Goal: Task Accomplishment & Management: Use online tool/utility

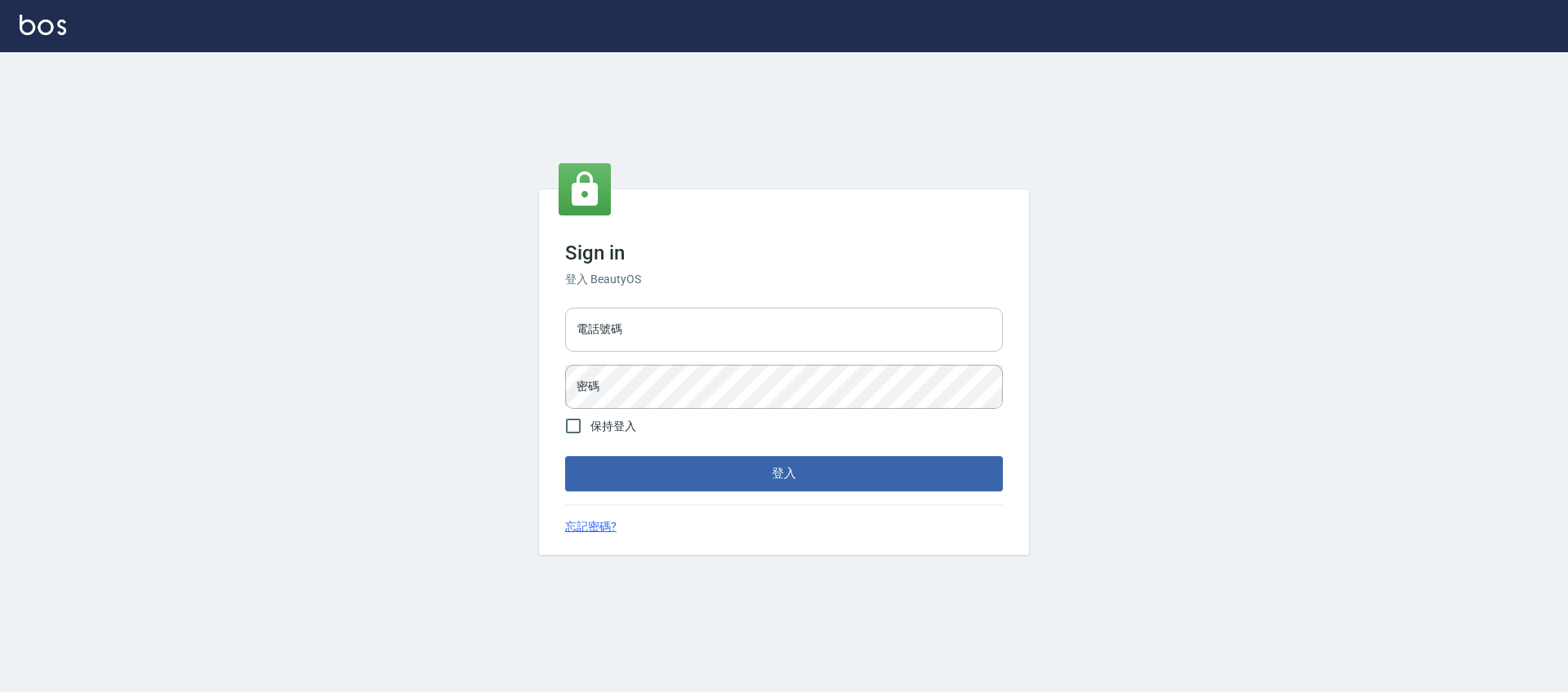
click at [631, 330] on input "電話號碼" at bounding box center [784, 330] width 437 height 44
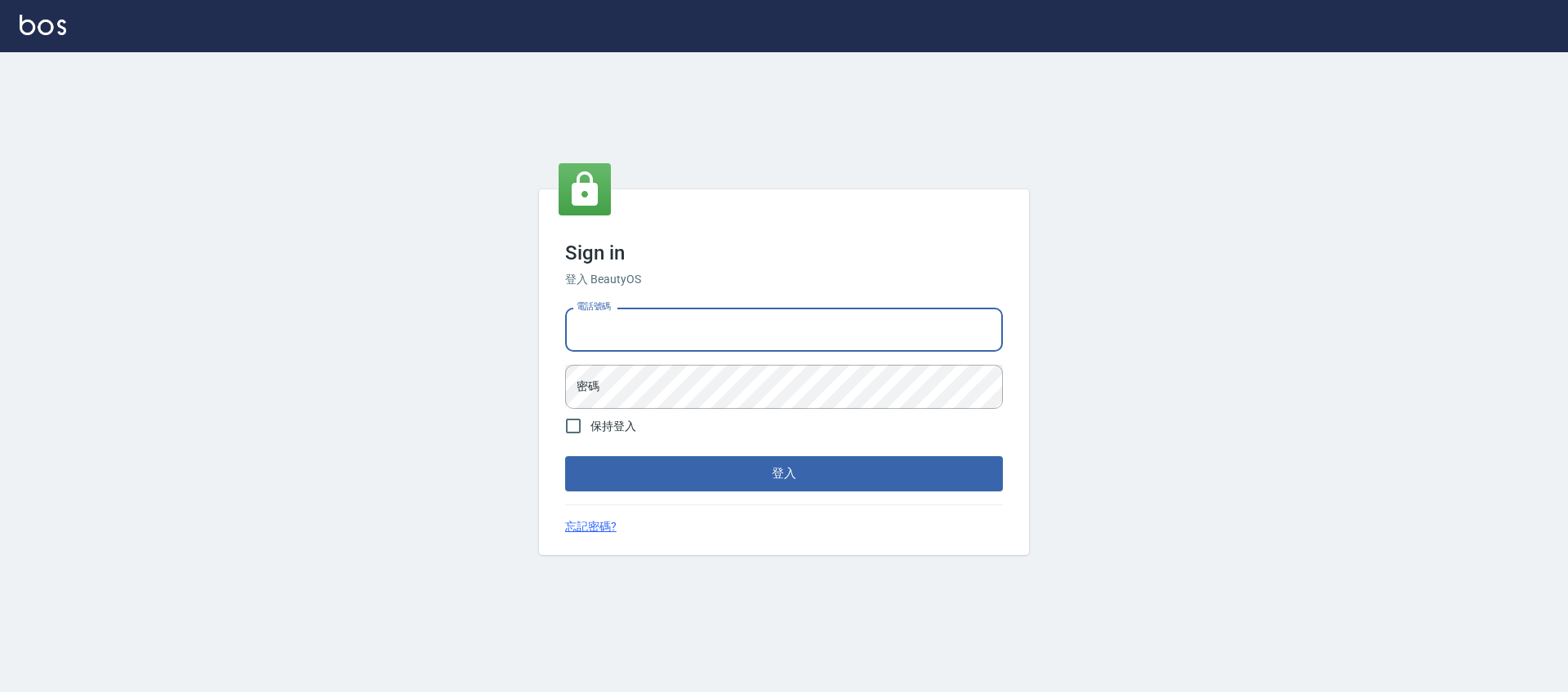
type input "0225158181"
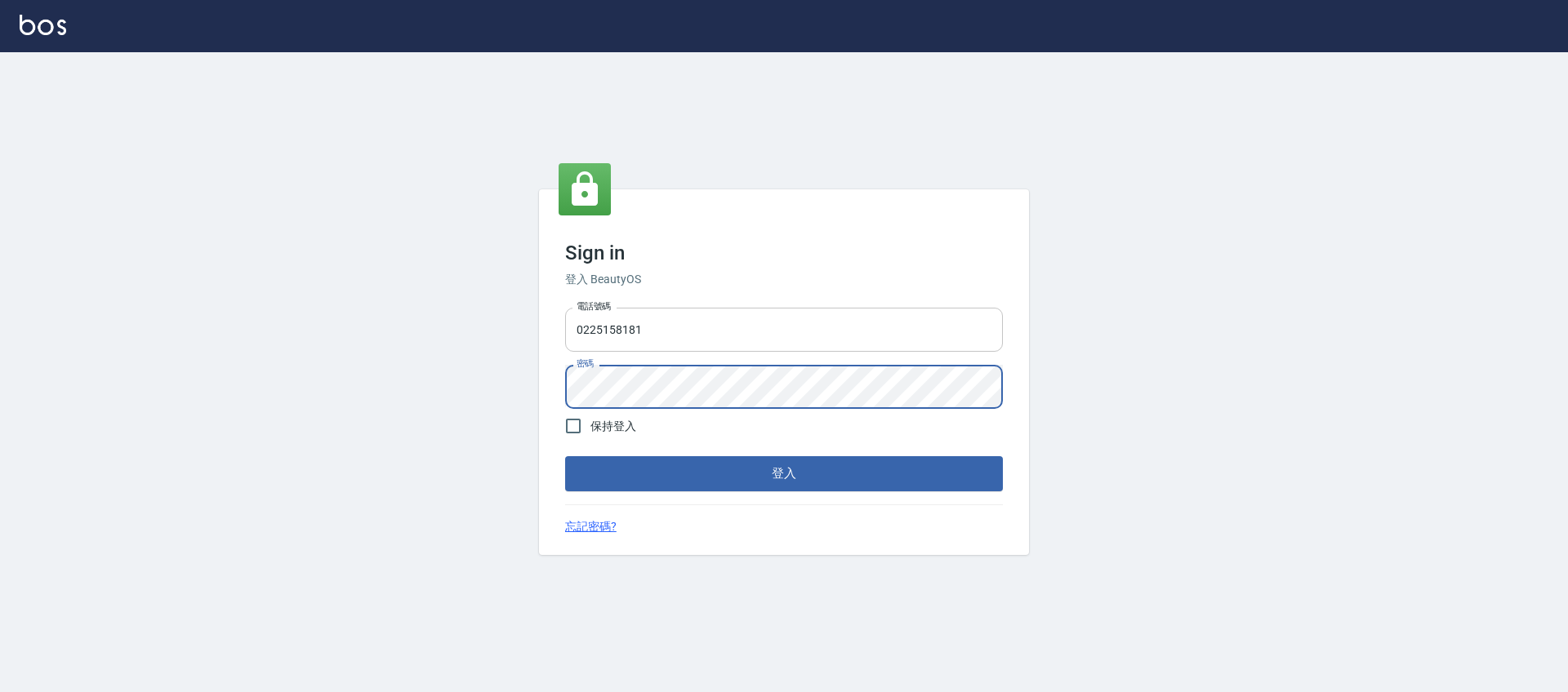
click at [565, 456] on button "登入" at bounding box center [784, 474] width 437 height 35
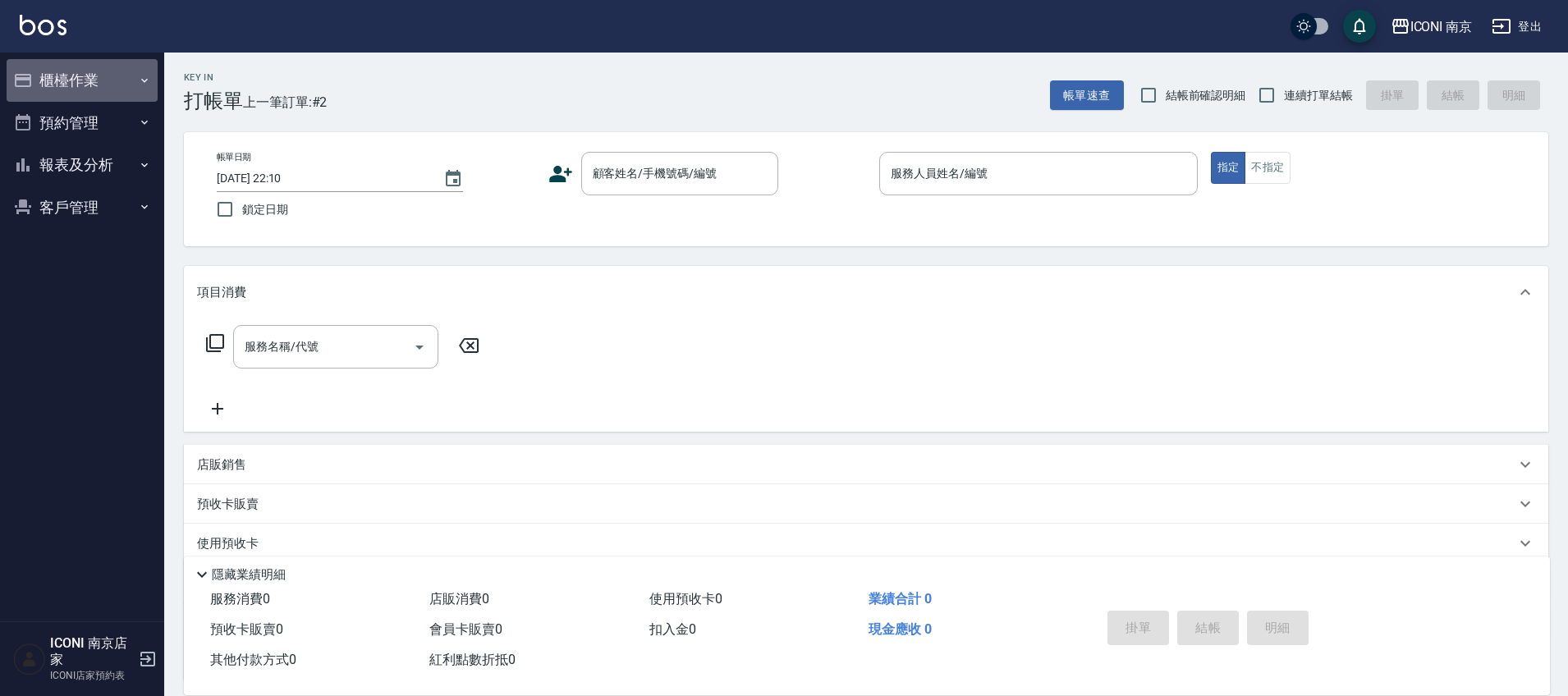
click at [97, 76] on button "櫃檯作業" at bounding box center [82, 80] width 151 height 43
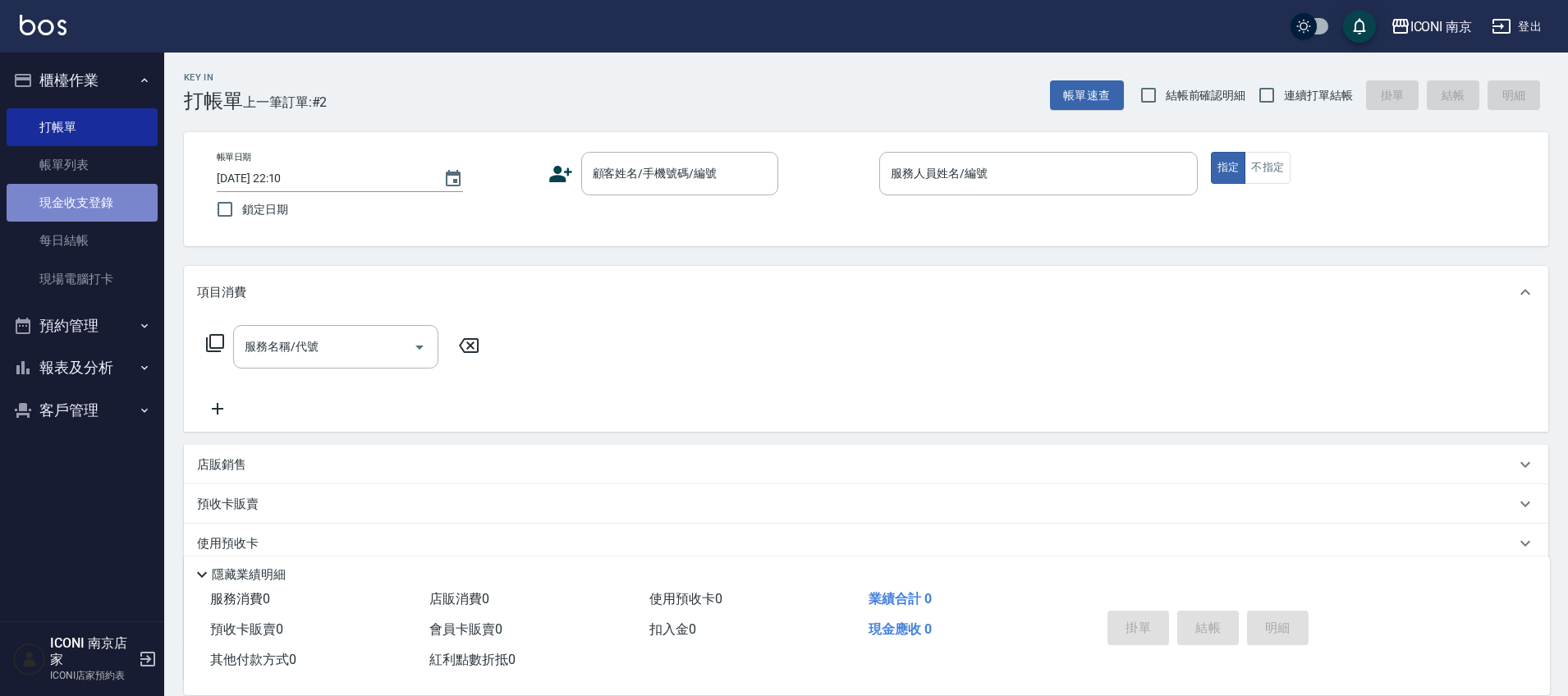
click at [78, 205] on link "現金收支登錄" at bounding box center [82, 202] width 151 height 38
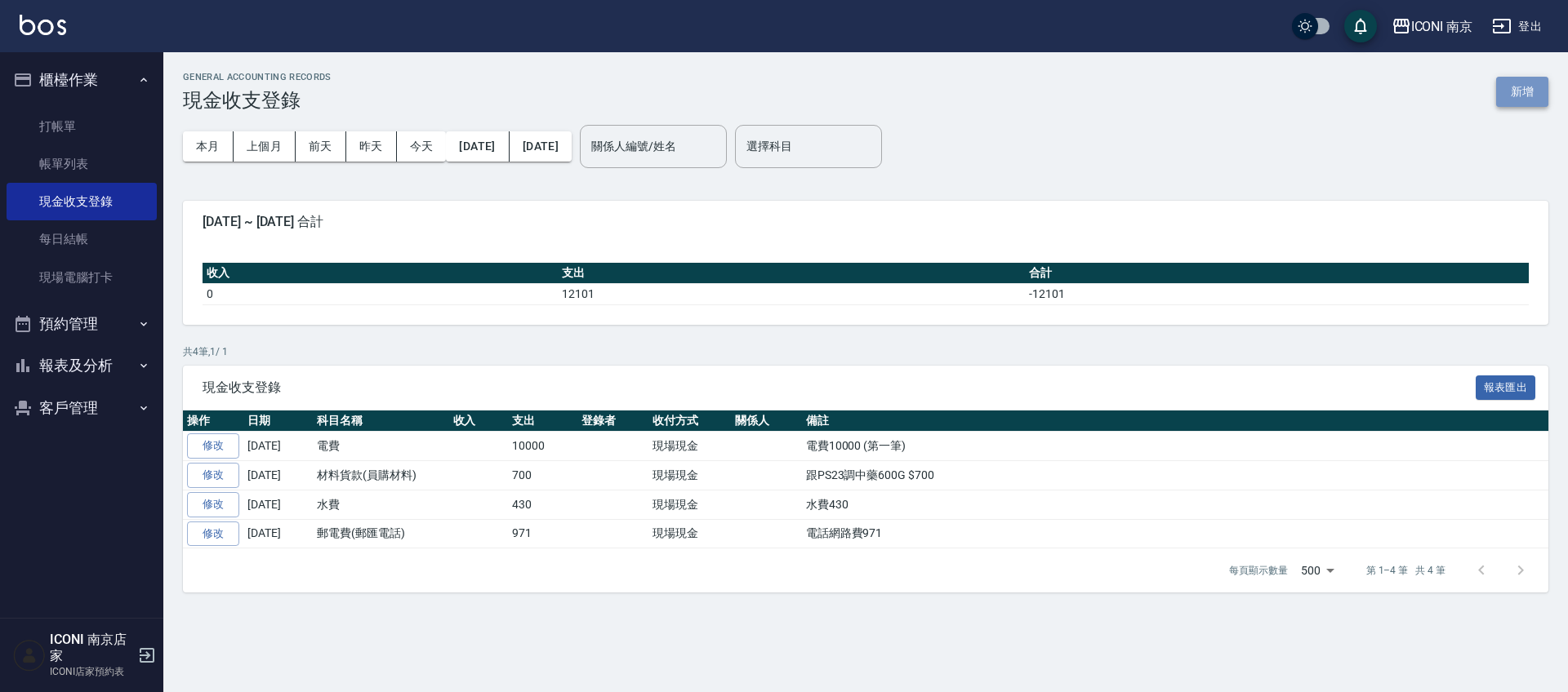
click at [1524, 90] on button "新增" at bounding box center [1521, 91] width 52 height 30
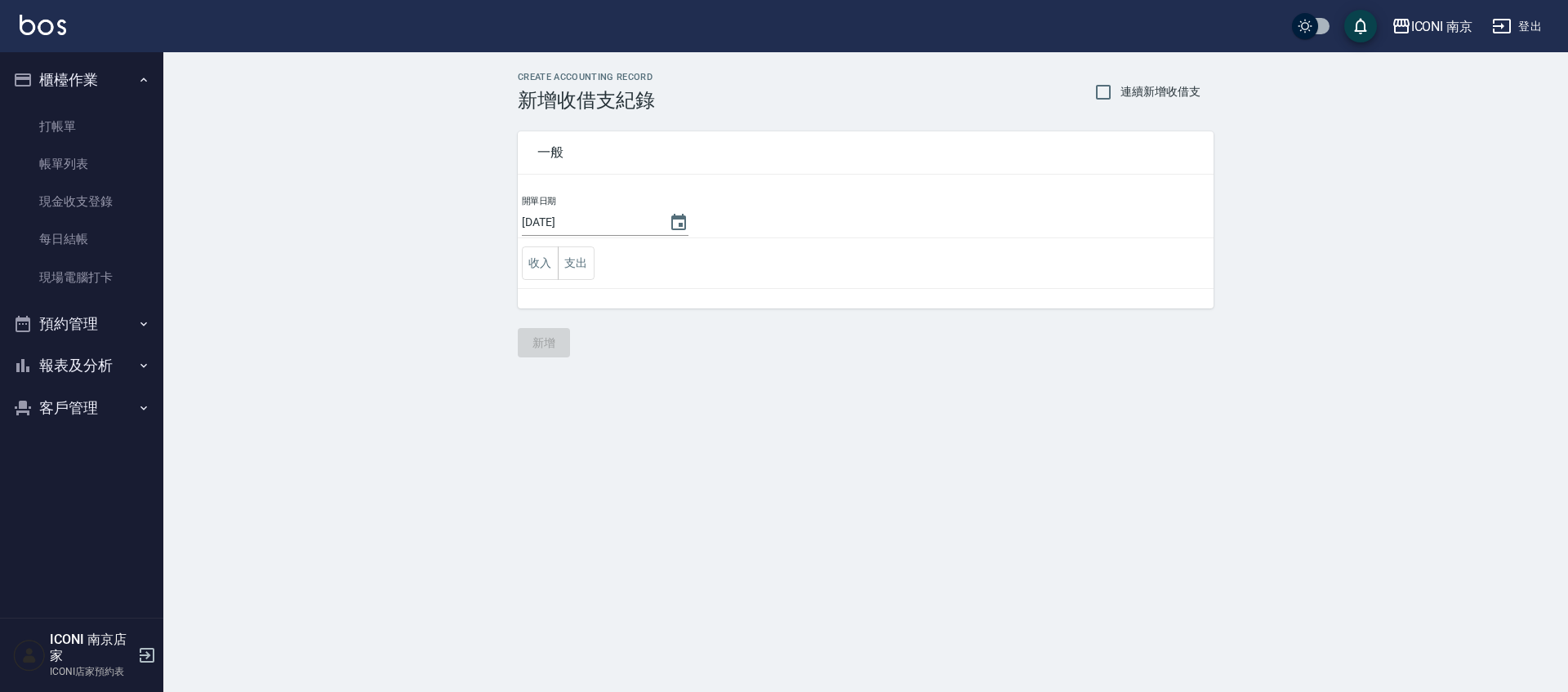
drag, startPoint x: 586, startPoint y: 256, endPoint x: 600, endPoint y: 257, distance: 14.0
click at [584, 256] on button "支出" at bounding box center [576, 263] width 37 height 34
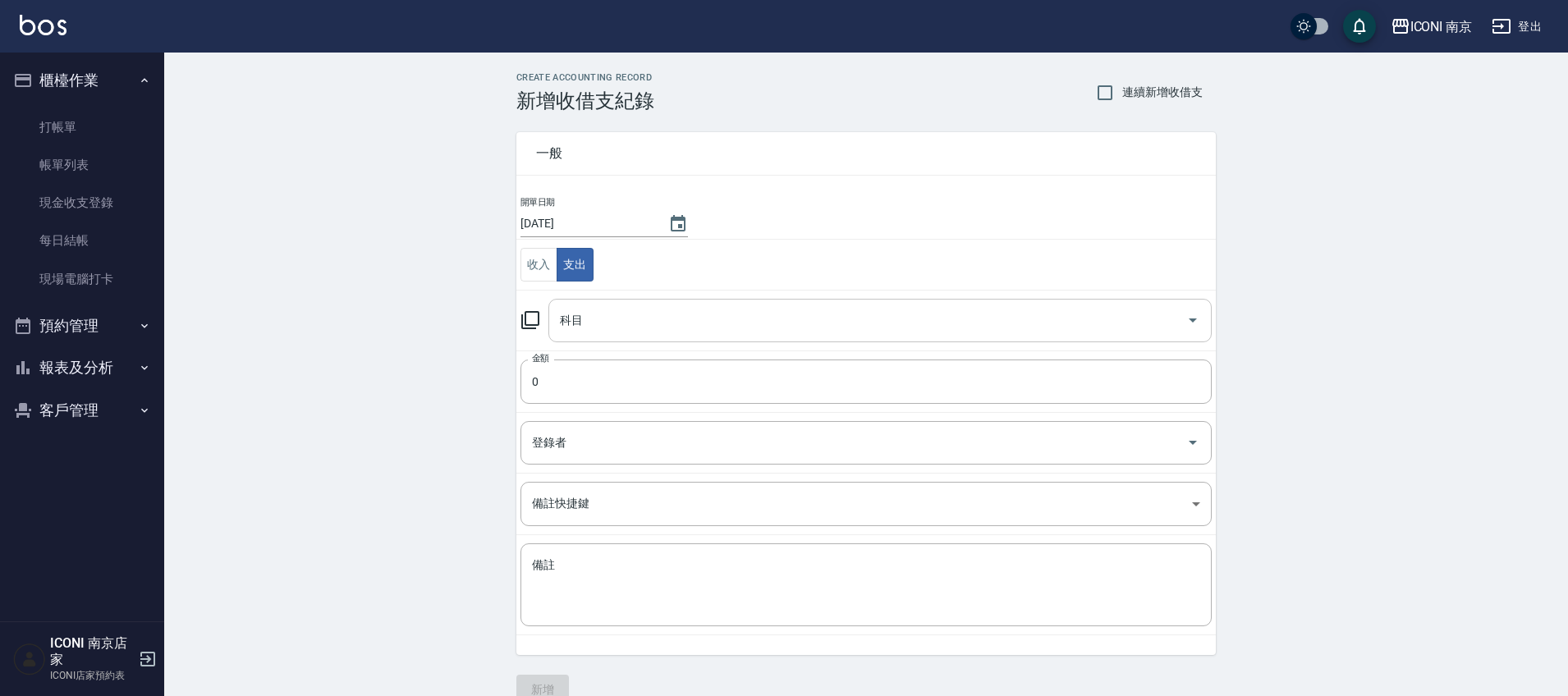
click at [690, 311] on input "科目" at bounding box center [868, 320] width 624 height 28
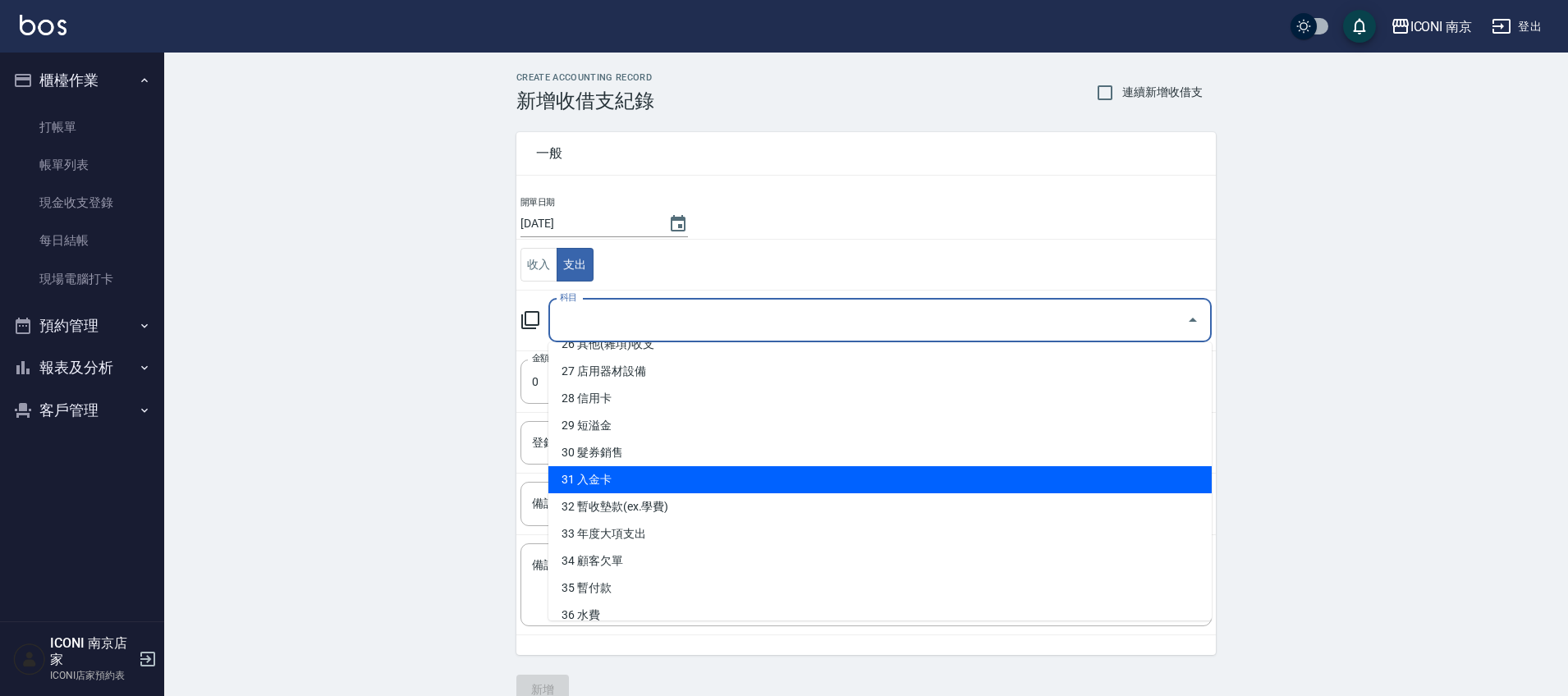
scroll to position [791, 0]
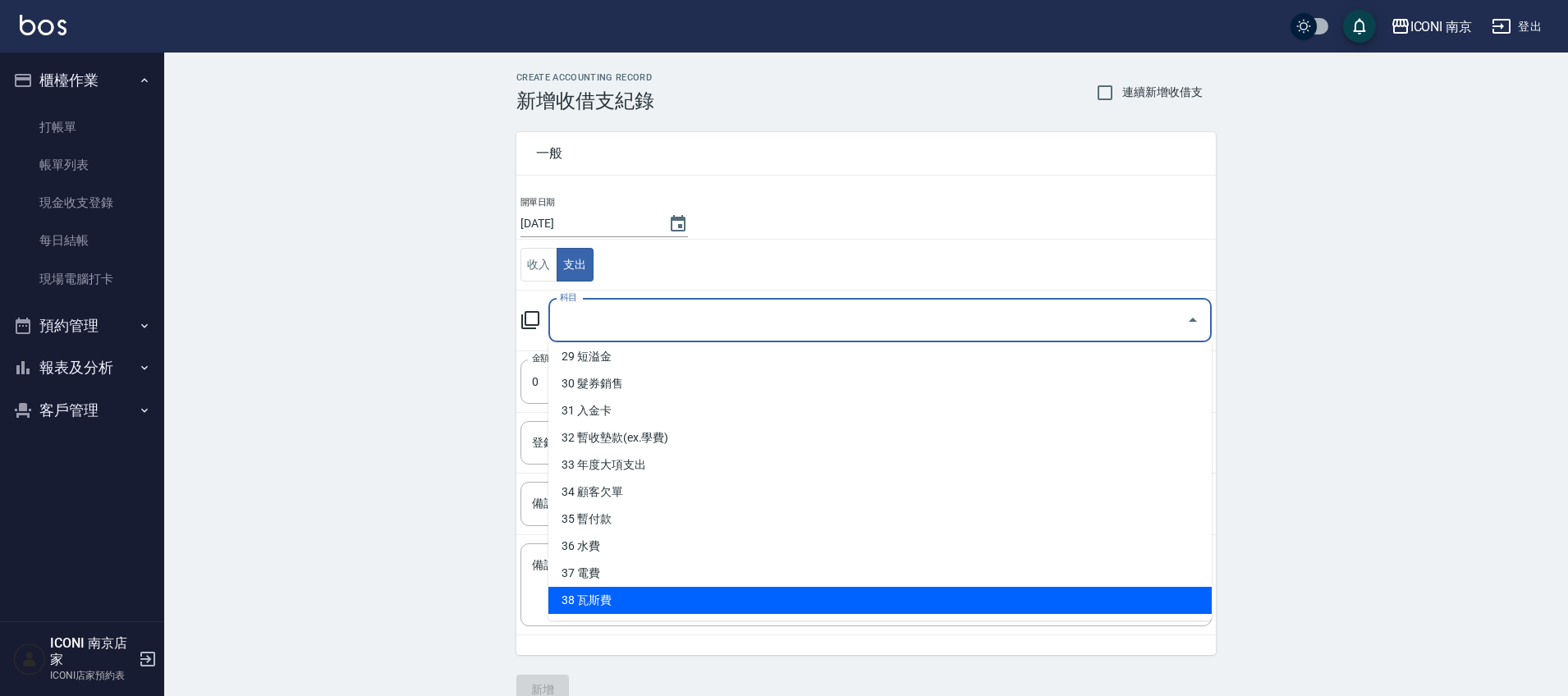
click at [654, 596] on li "38 瓦斯費" at bounding box center [879, 601] width 664 height 28
type input "38 瓦斯費"
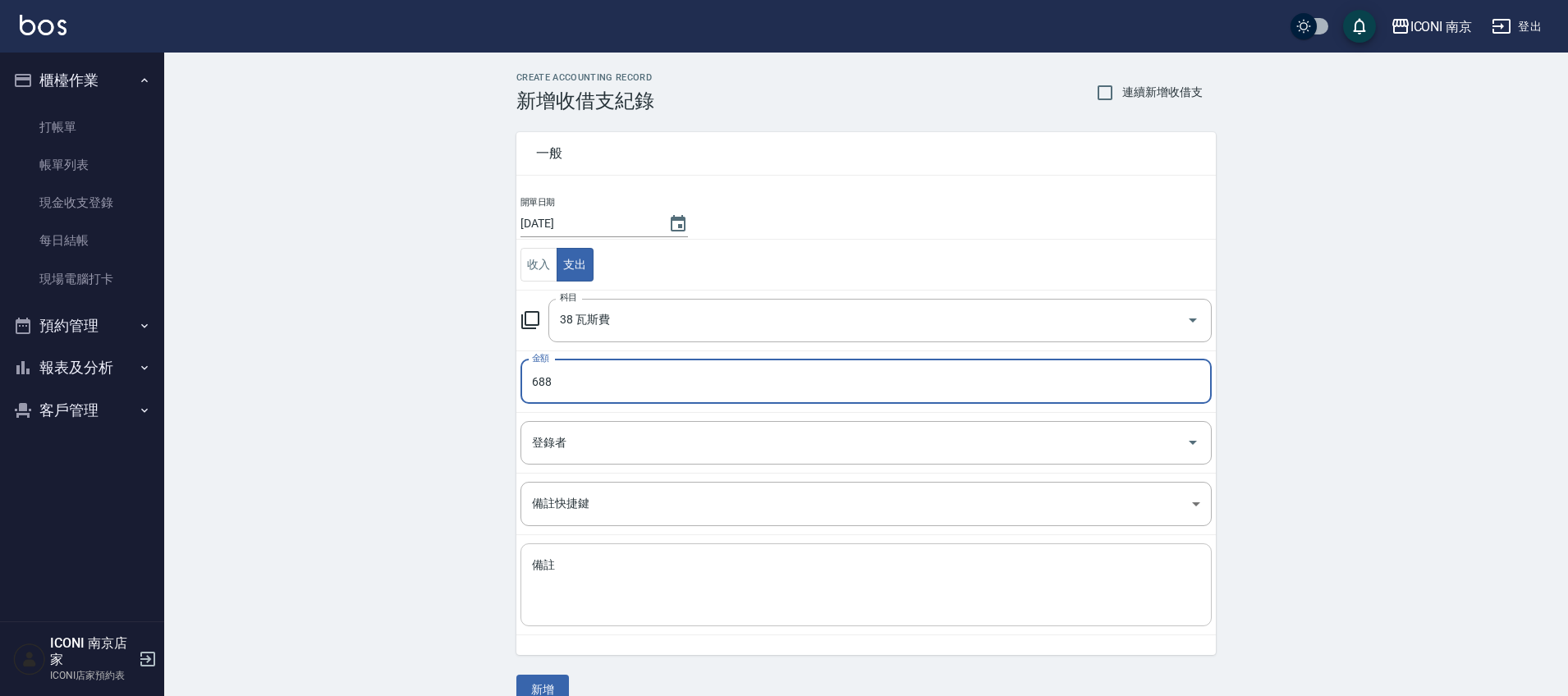
type input "688"
click at [622, 624] on div "x 備註" at bounding box center [866, 585] width 691 height 83
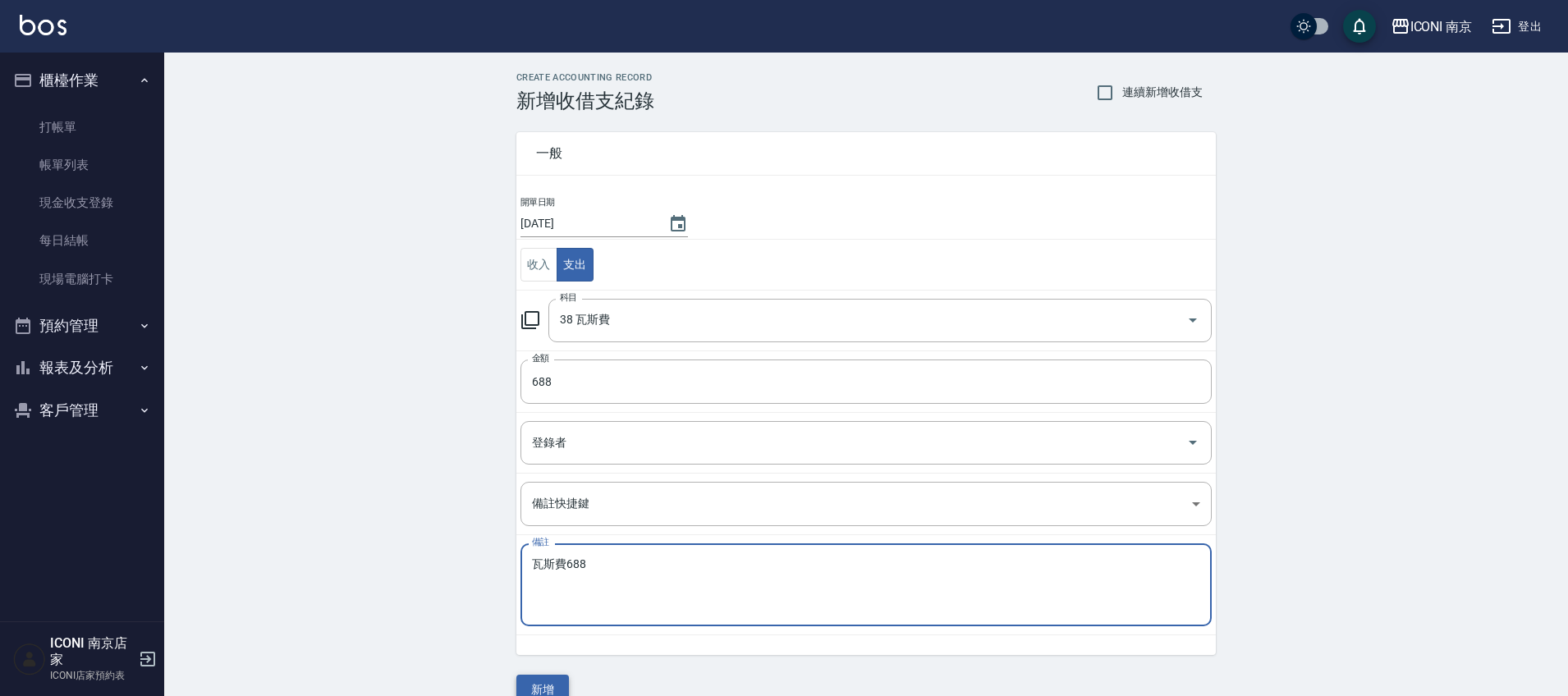
type textarea "瓦斯費688"
click at [544, 685] on button "新增" at bounding box center [543, 690] width 52 height 30
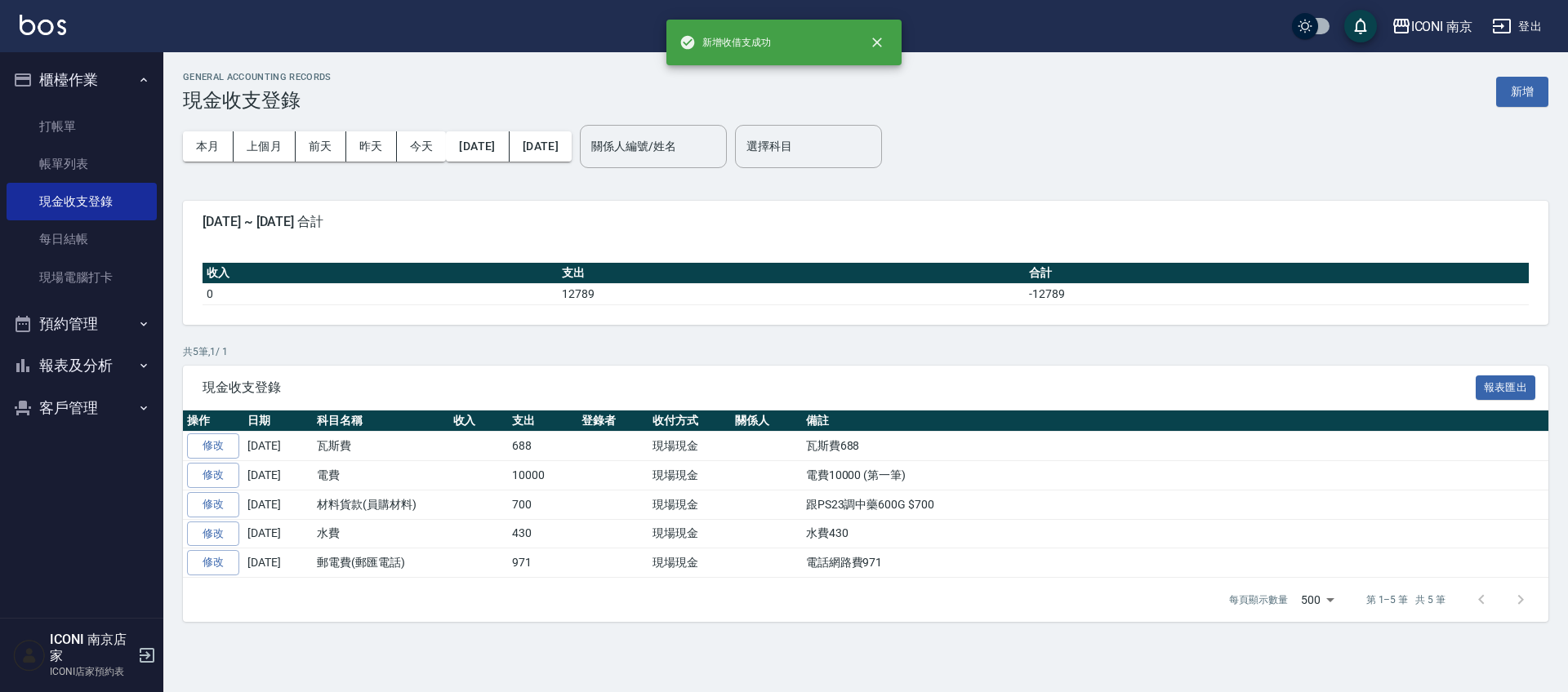
click at [66, 359] on button "報表及分析" at bounding box center [81, 365] width 151 height 43
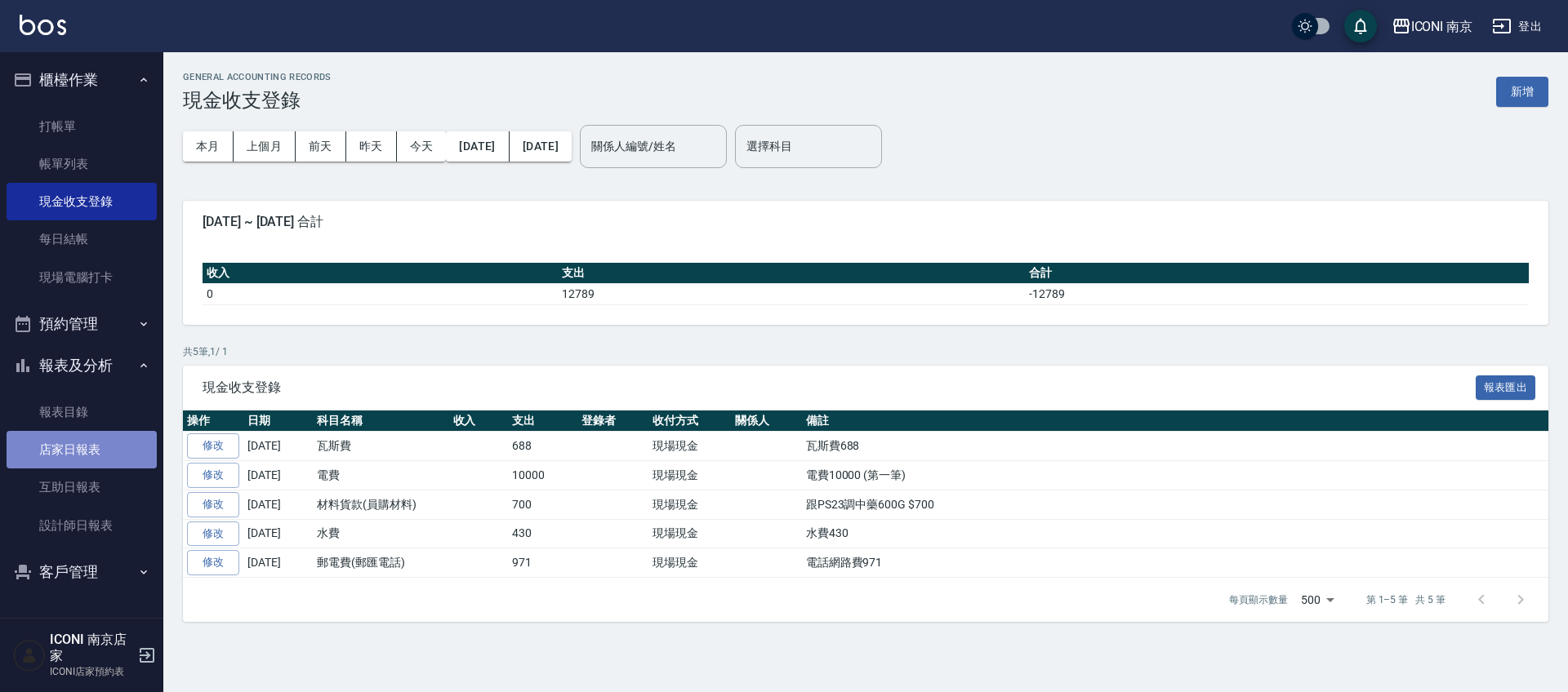
click at [78, 444] on link "店家日報表" at bounding box center [81, 449] width 151 height 37
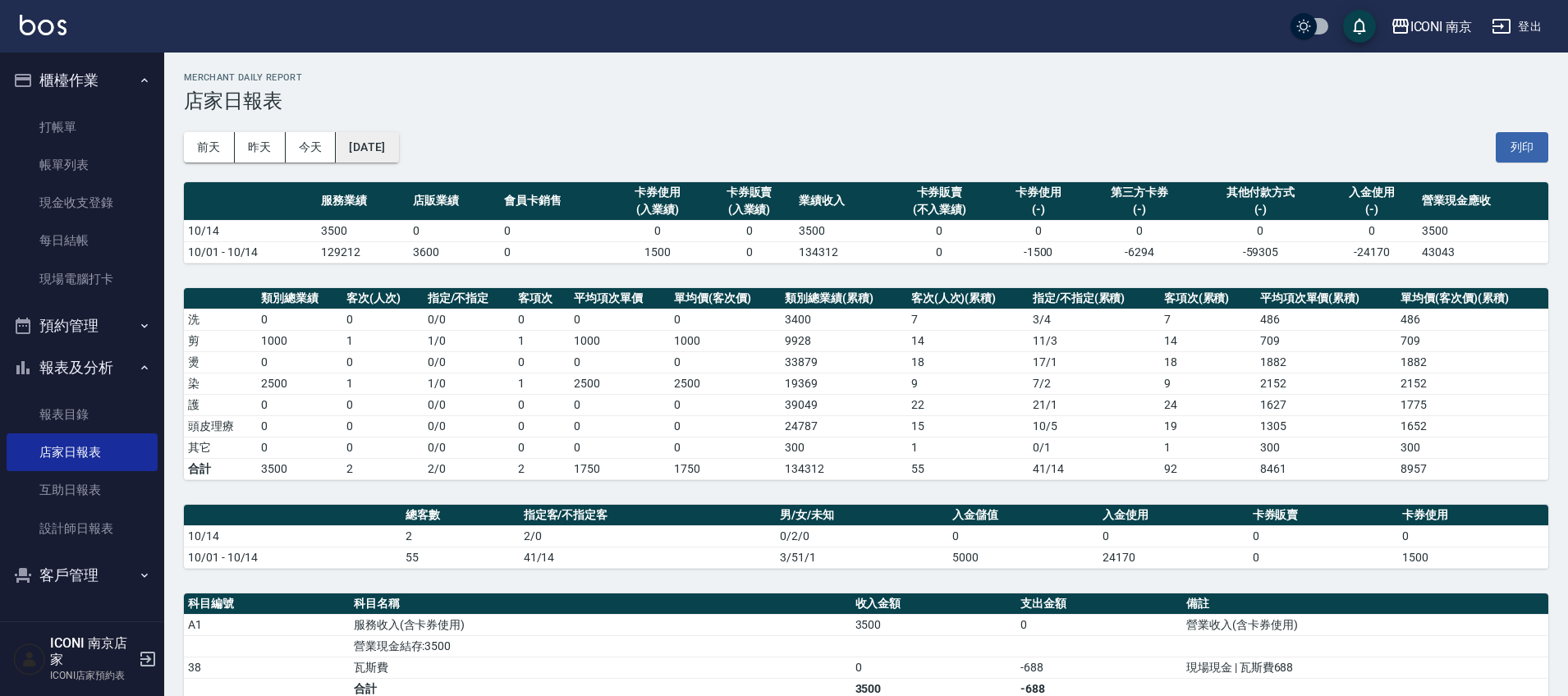
click at [398, 148] on button "[DATE]" at bounding box center [367, 147] width 62 height 30
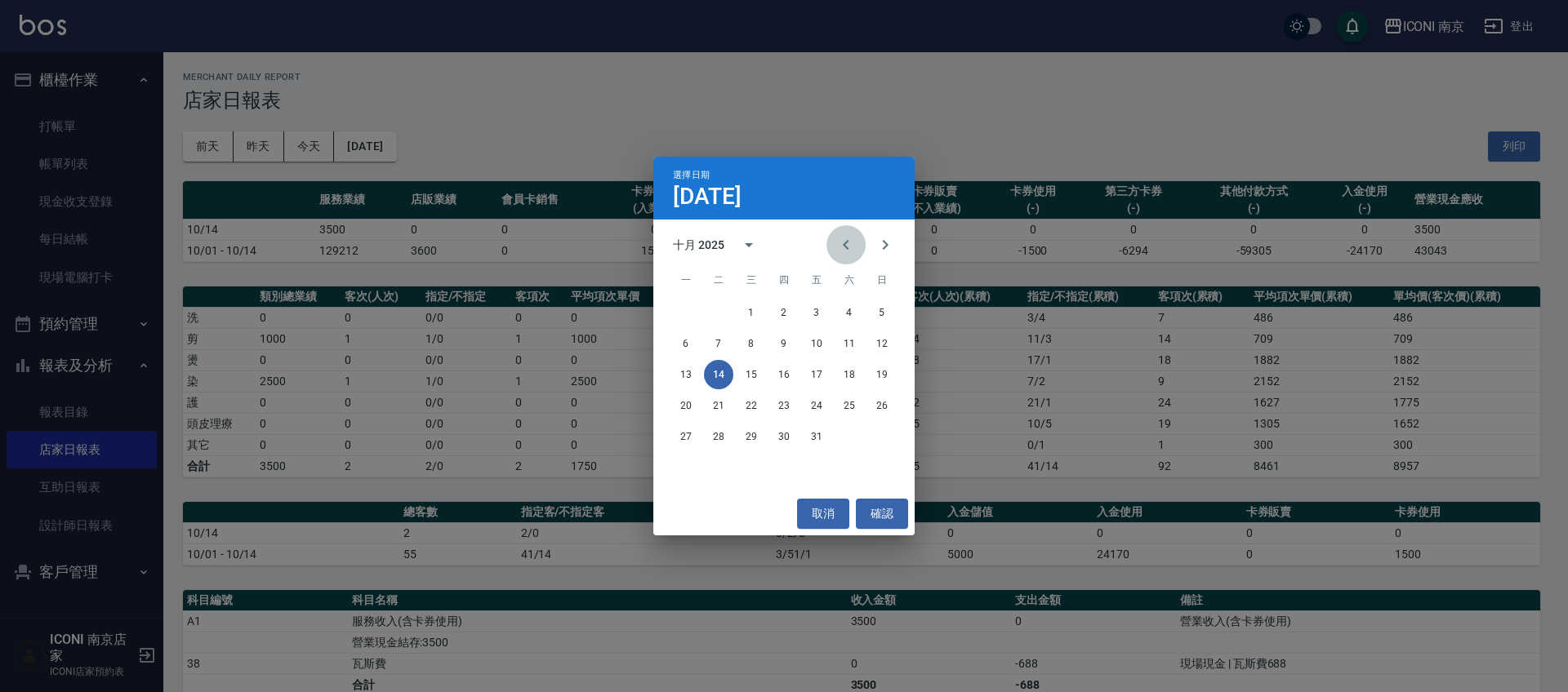
click at [839, 254] on icon "Previous month" at bounding box center [846, 245] width 19 height 19
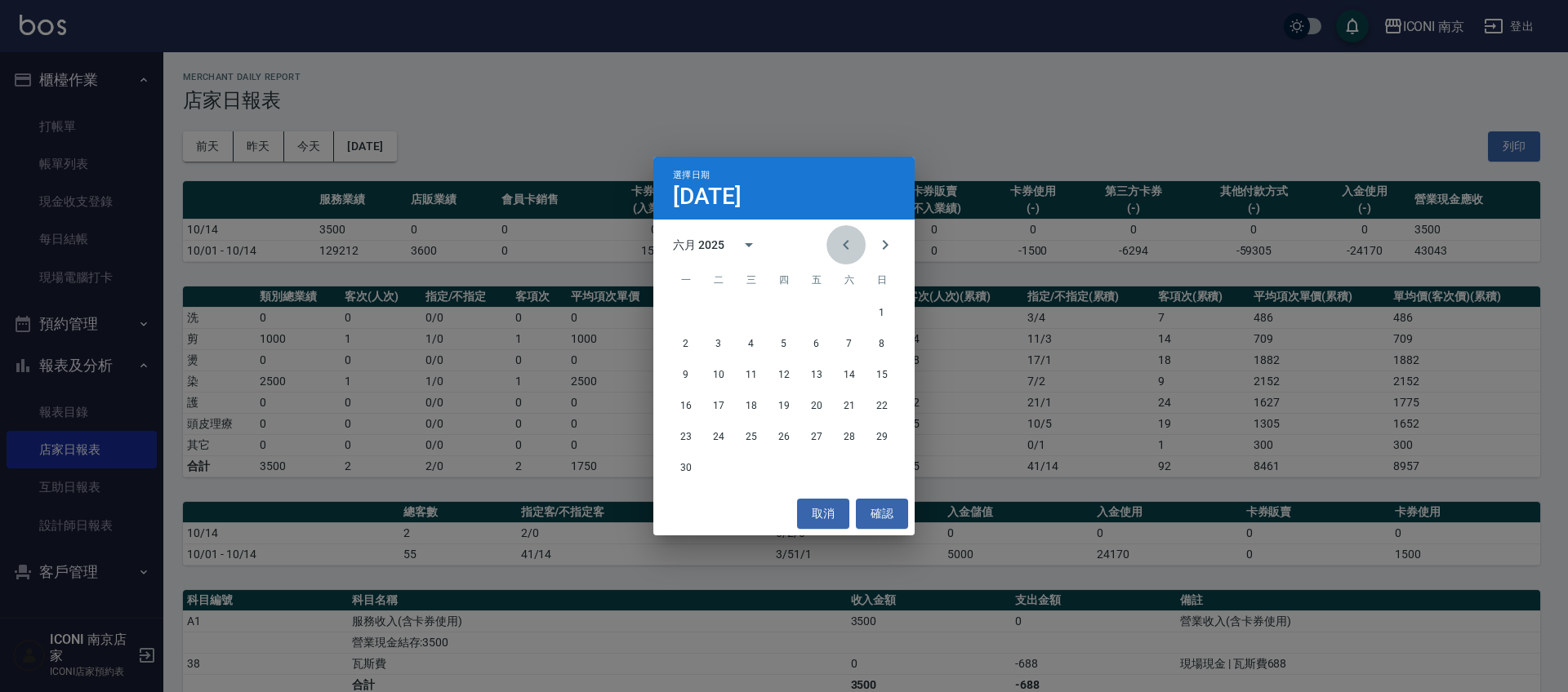
click at [839, 254] on icon "Previous month" at bounding box center [846, 245] width 19 height 19
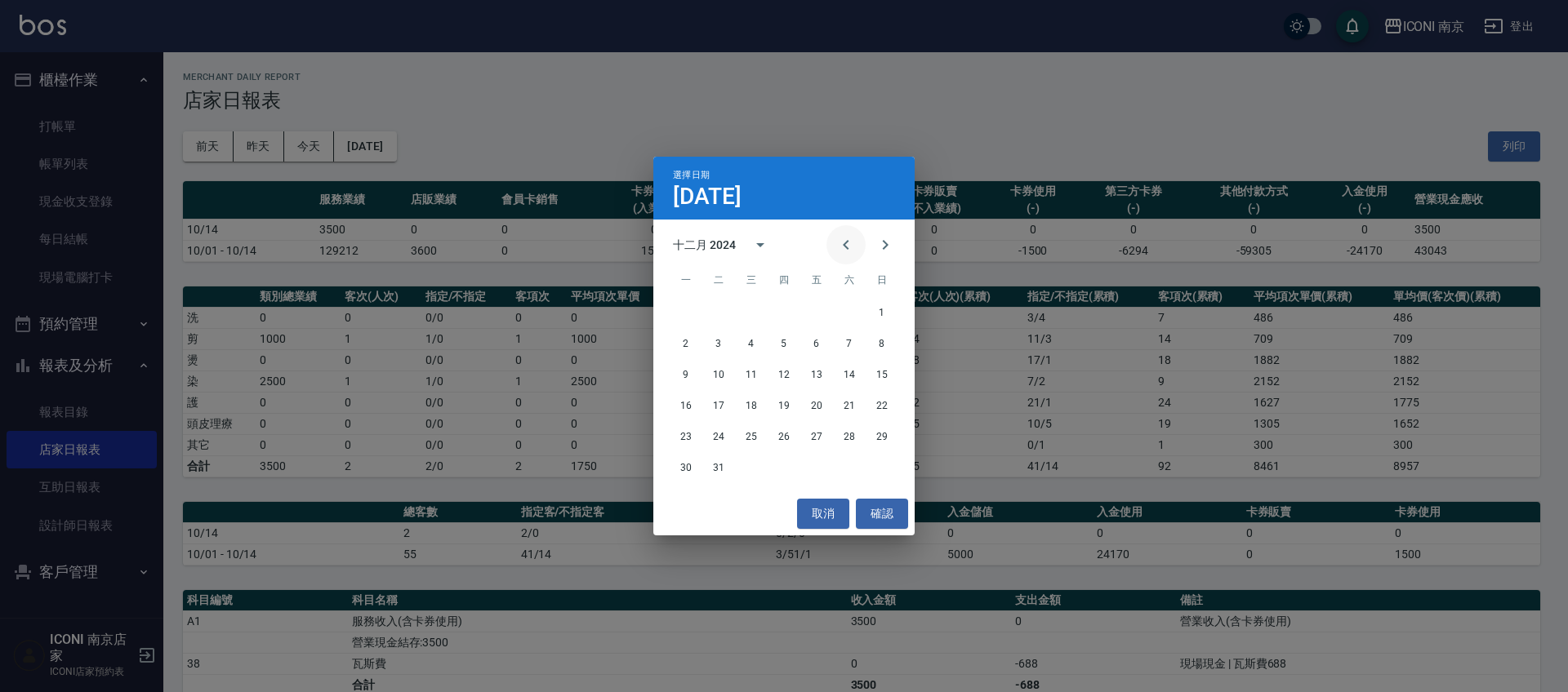
click at [839, 253] on icon "Previous month" at bounding box center [846, 245] width 19 height 19
click at [777, 436] on button "31" at bounding box center [784, 436] width 29 height 29
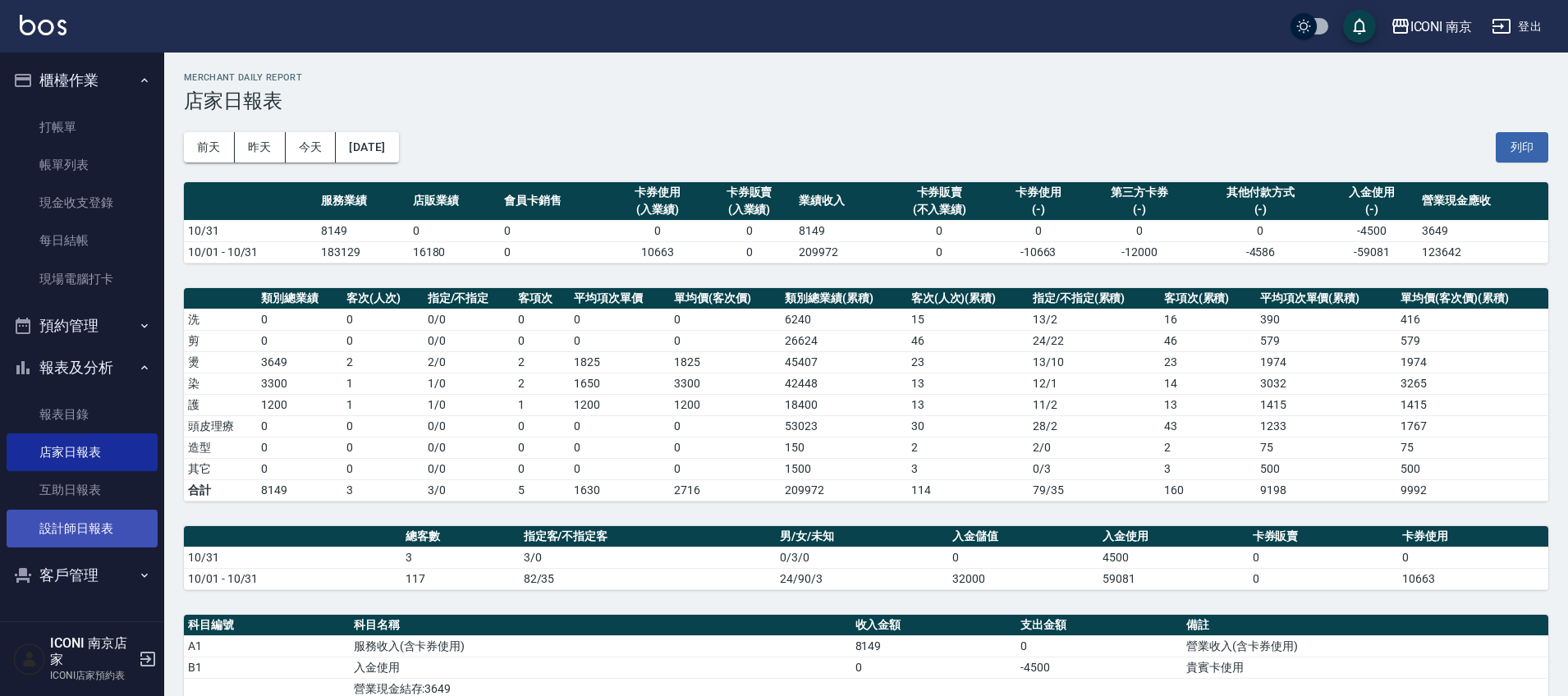
click at [65, 533] on link "設計師日報表" at bounding box center [82, 528] width 151 height 38
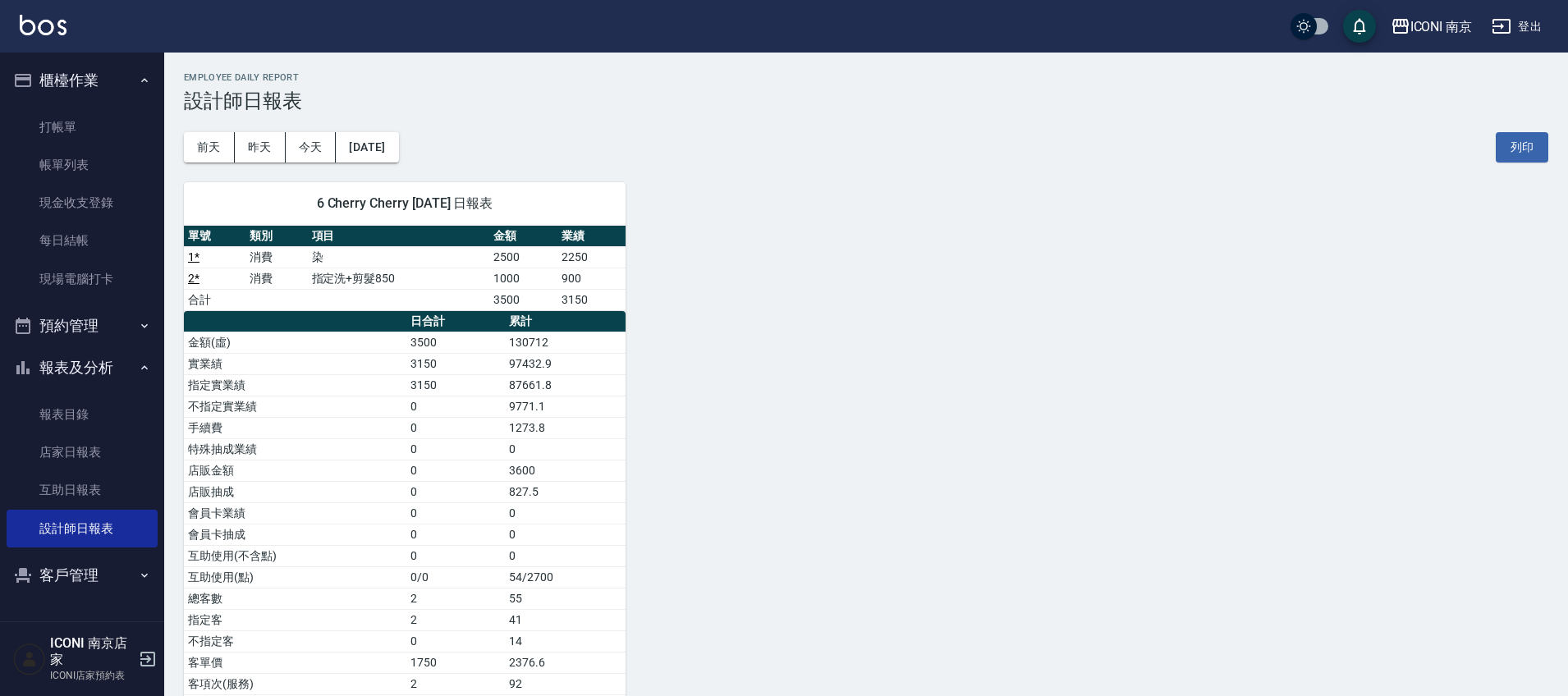
click at [386, 158] on button "[DATE]" at bounding box center [367, 147] width 62 height 30
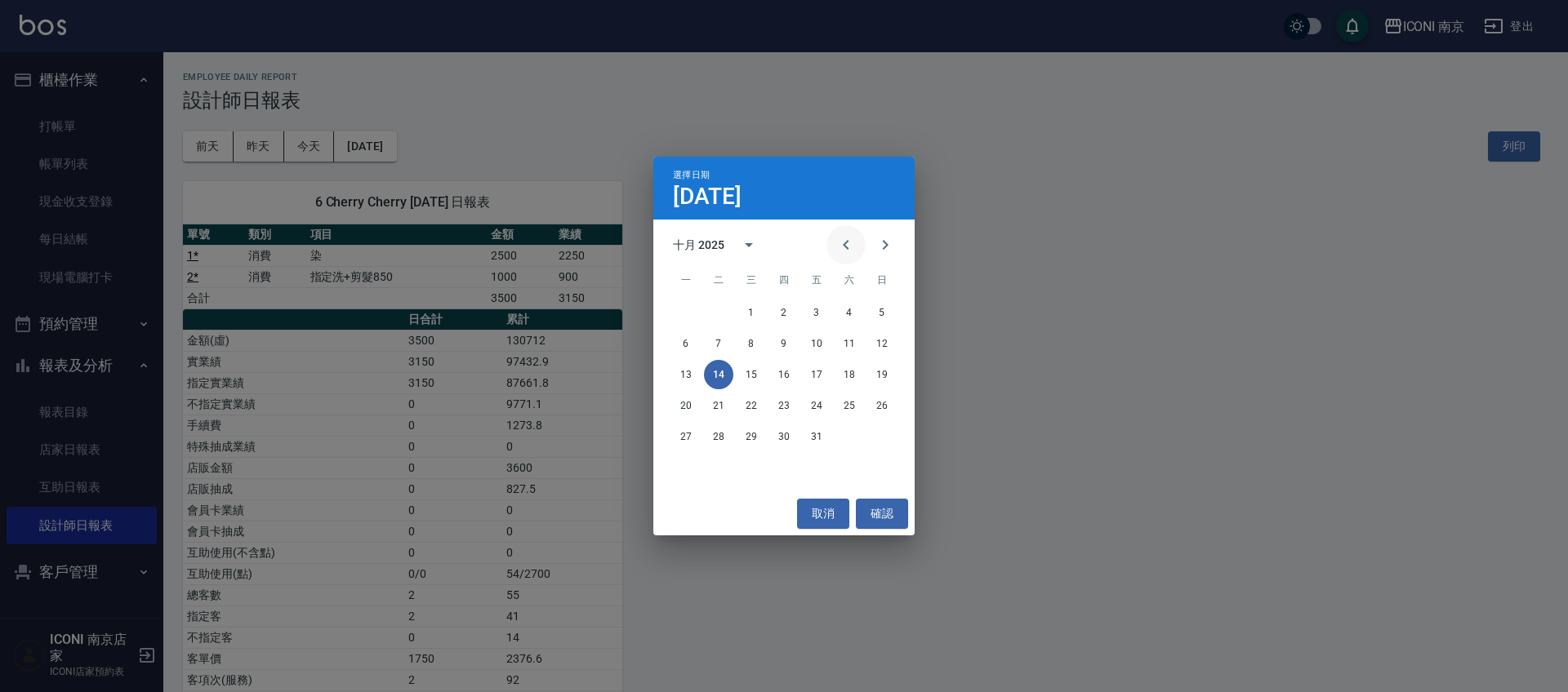
click at [844, 256] on button "Previous month" at bounding box center [846, 245] width 39 height 39
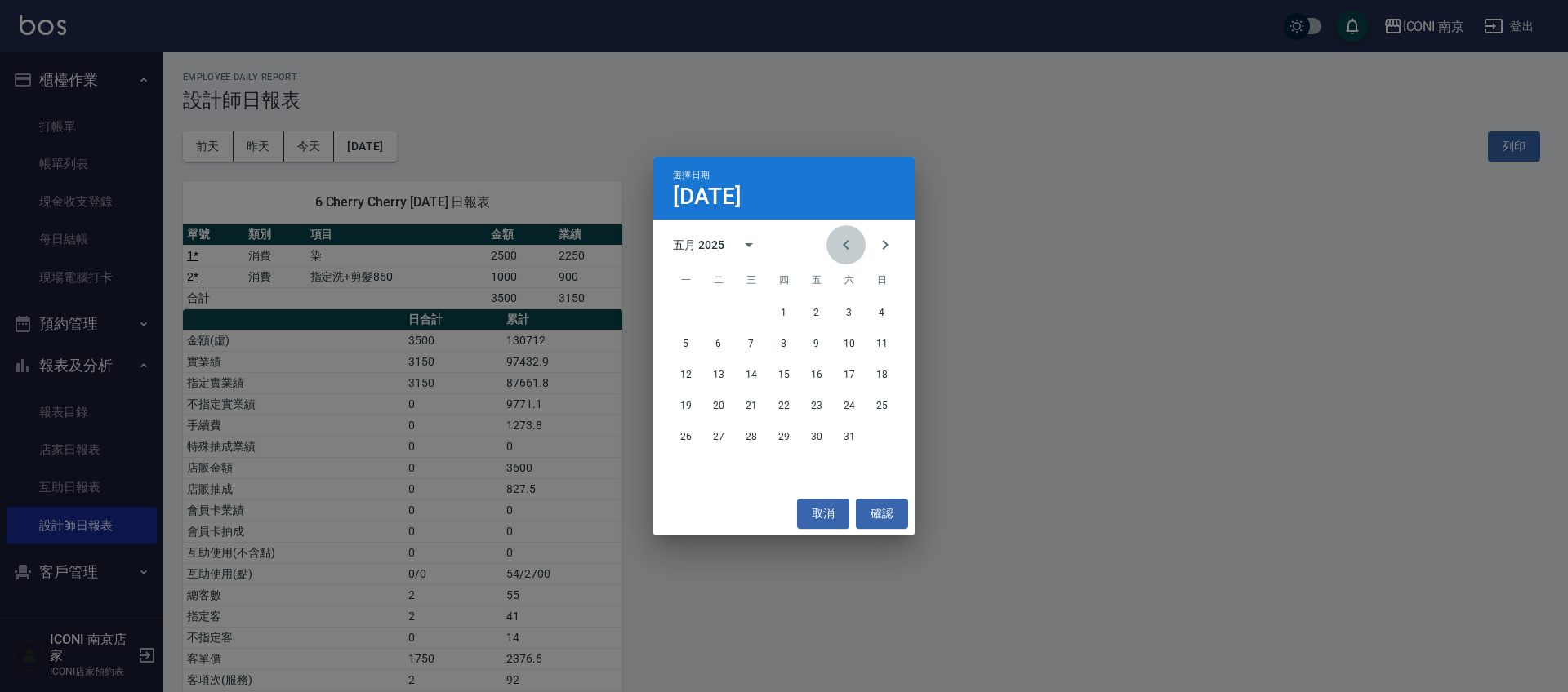
click at [844, 256] on button "Previous month" at bounding box center [846, 245] width 39 height 39
click at [843, 254] on button "Previous month" at bounding box center [846, 245] width 39 height 39
click at [843, 254] on icon "Previous month" at bounding box center [846, 245] width 19 height 19
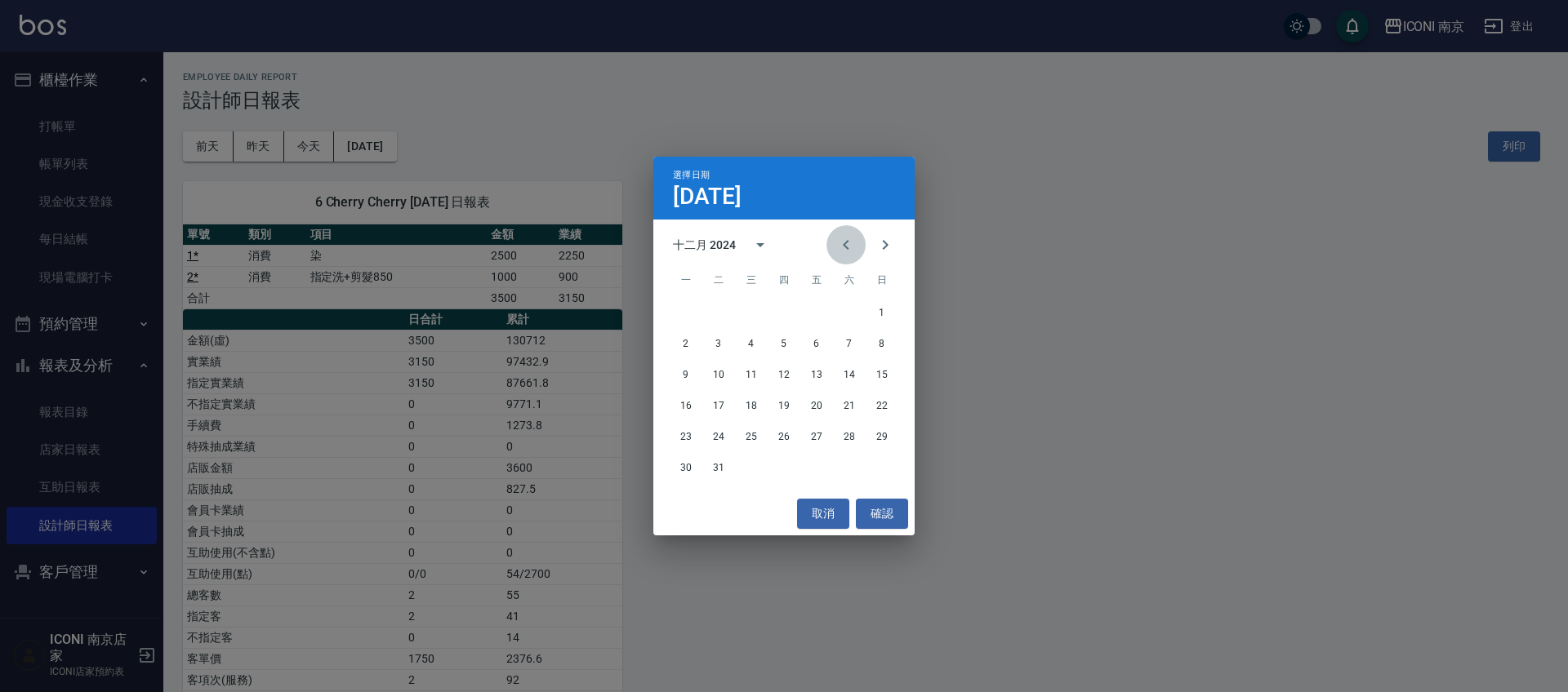
click at [843, 254] on icon "Previous month" at bounding box center [846, 245] width 19 height 19
click at [787, 441] on button "31" at bounding box center [784, 436] width 29 height 29
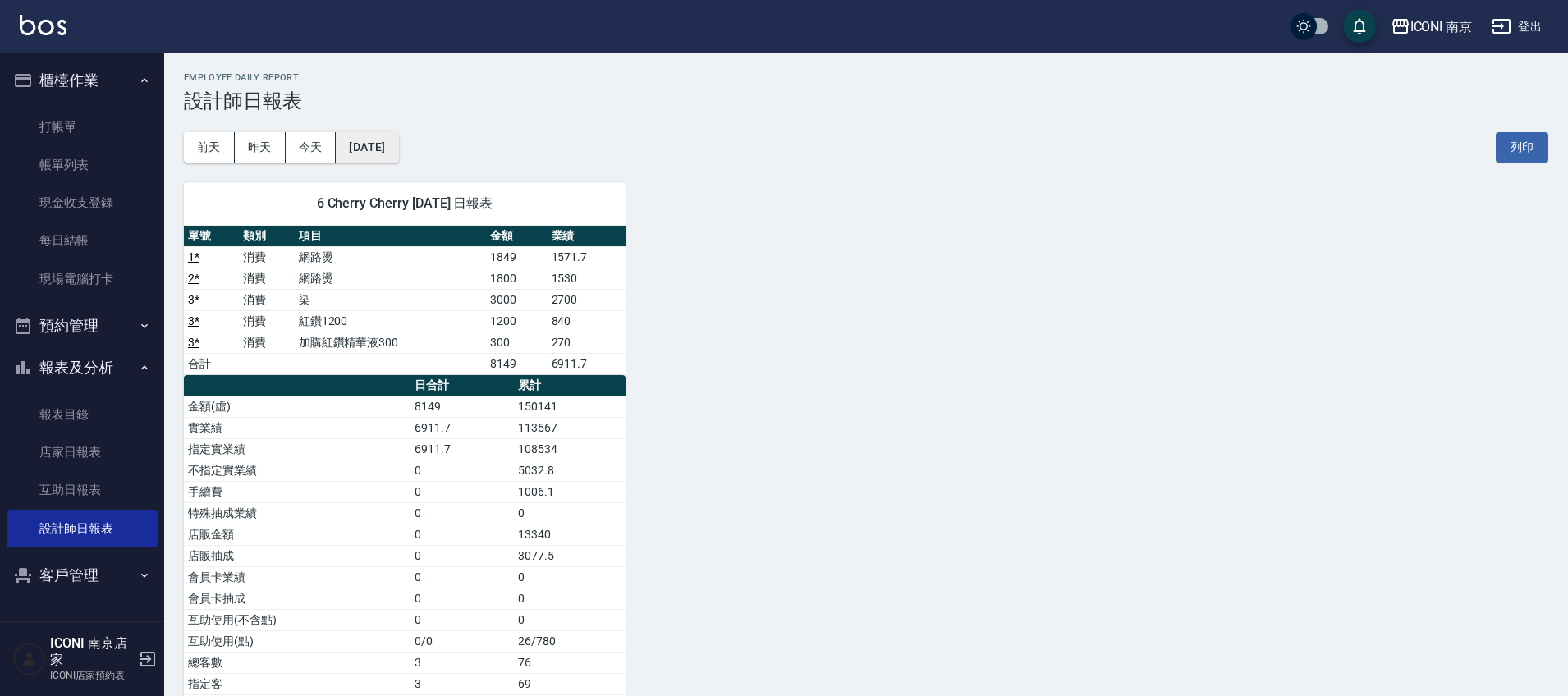
click at [394, 149] on button "[DATE]" at bounding box center [367, 147] width 62 height 30
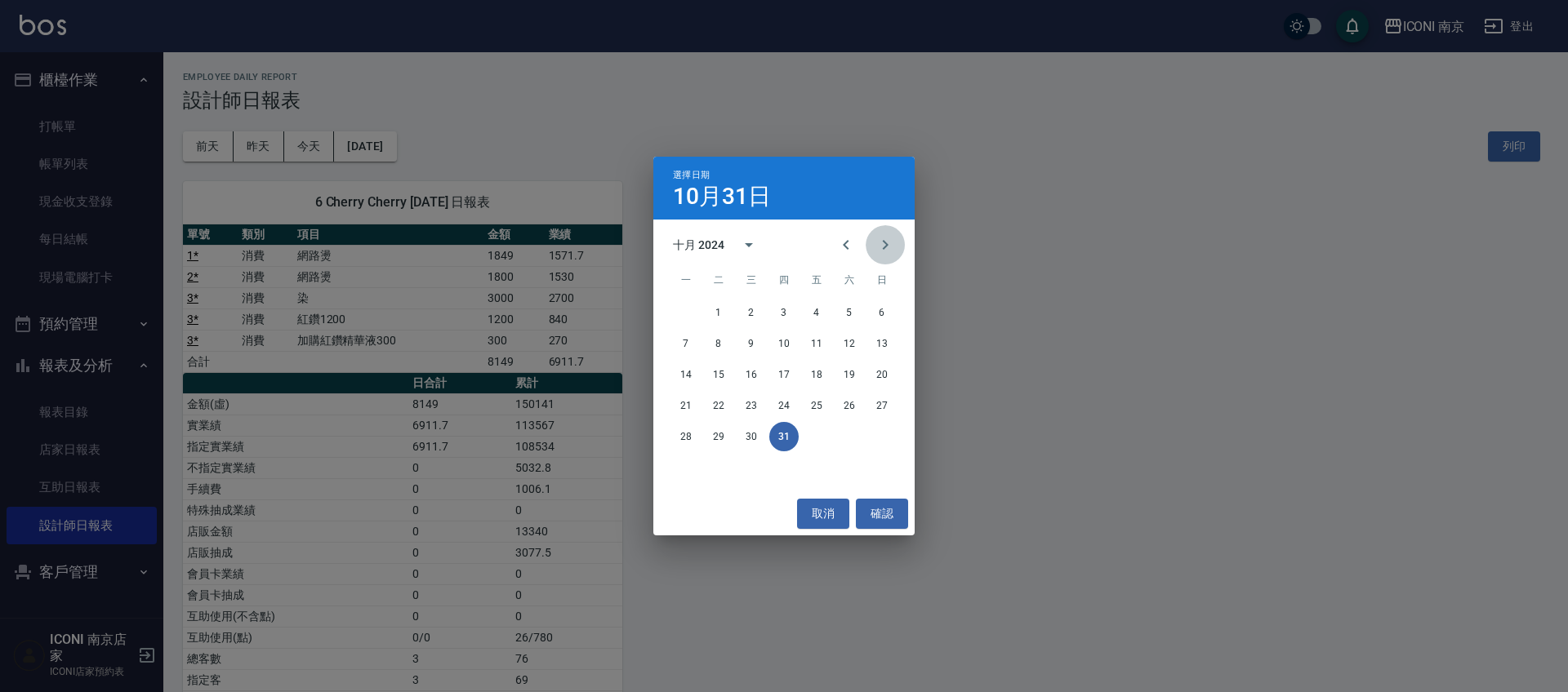
click at [892, 246] on icon "Next month" at bounding box center [885, 245] width 19 height 19
click at [853, 434] on button "30" at bounding box center [849, 436] width 29 height 29
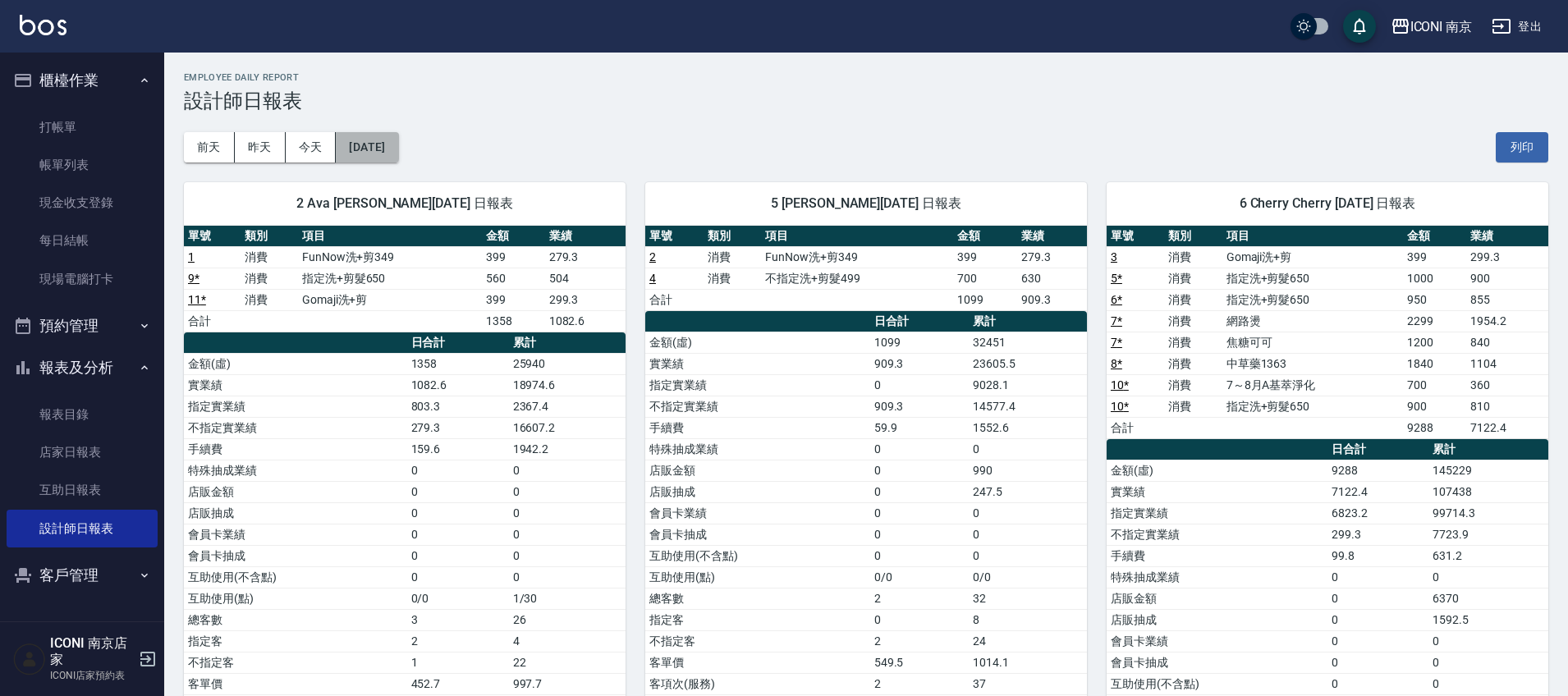
click at [398, 149] on button "[DATE]" at bounding box center [367, 147] width 62 height 30
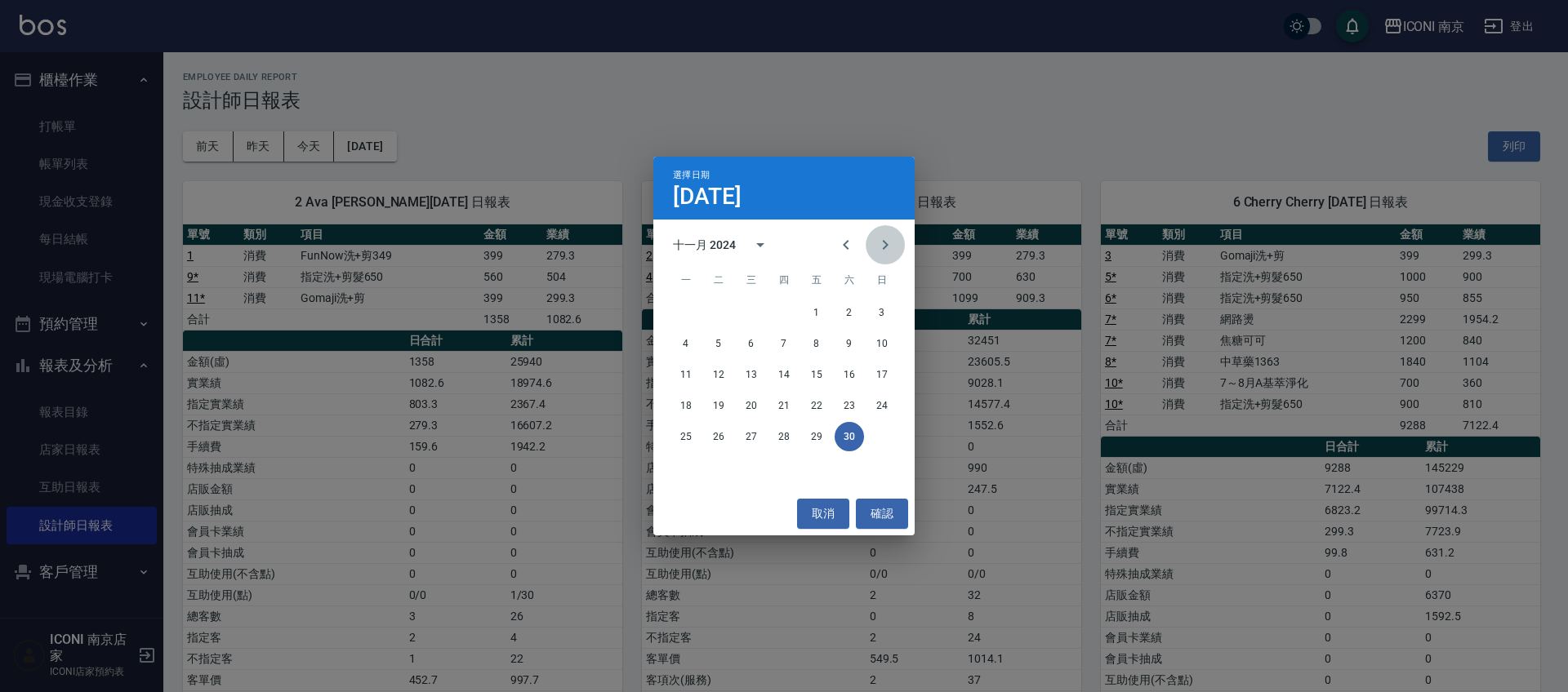
click at [887, 244] on icon "Next month" at bounding box center [886, 245] width 5 height 10
click at [720, 466] on button "31" at bounding box center [719, 467] width 29 height 29
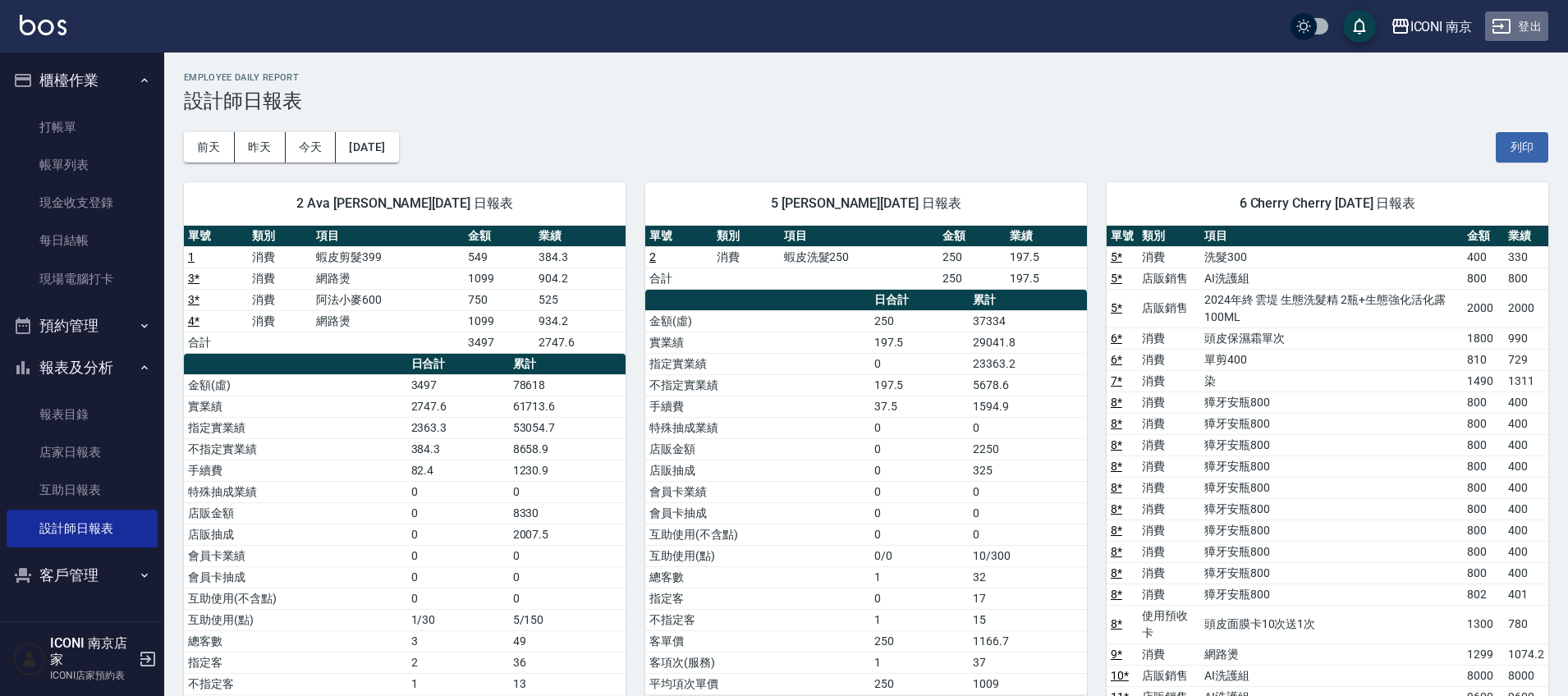
click at [1524, 28] on button "登出" at bounding box center [1517, 27] width 63 height 30
